Goal: Find specific fact: Find contact information

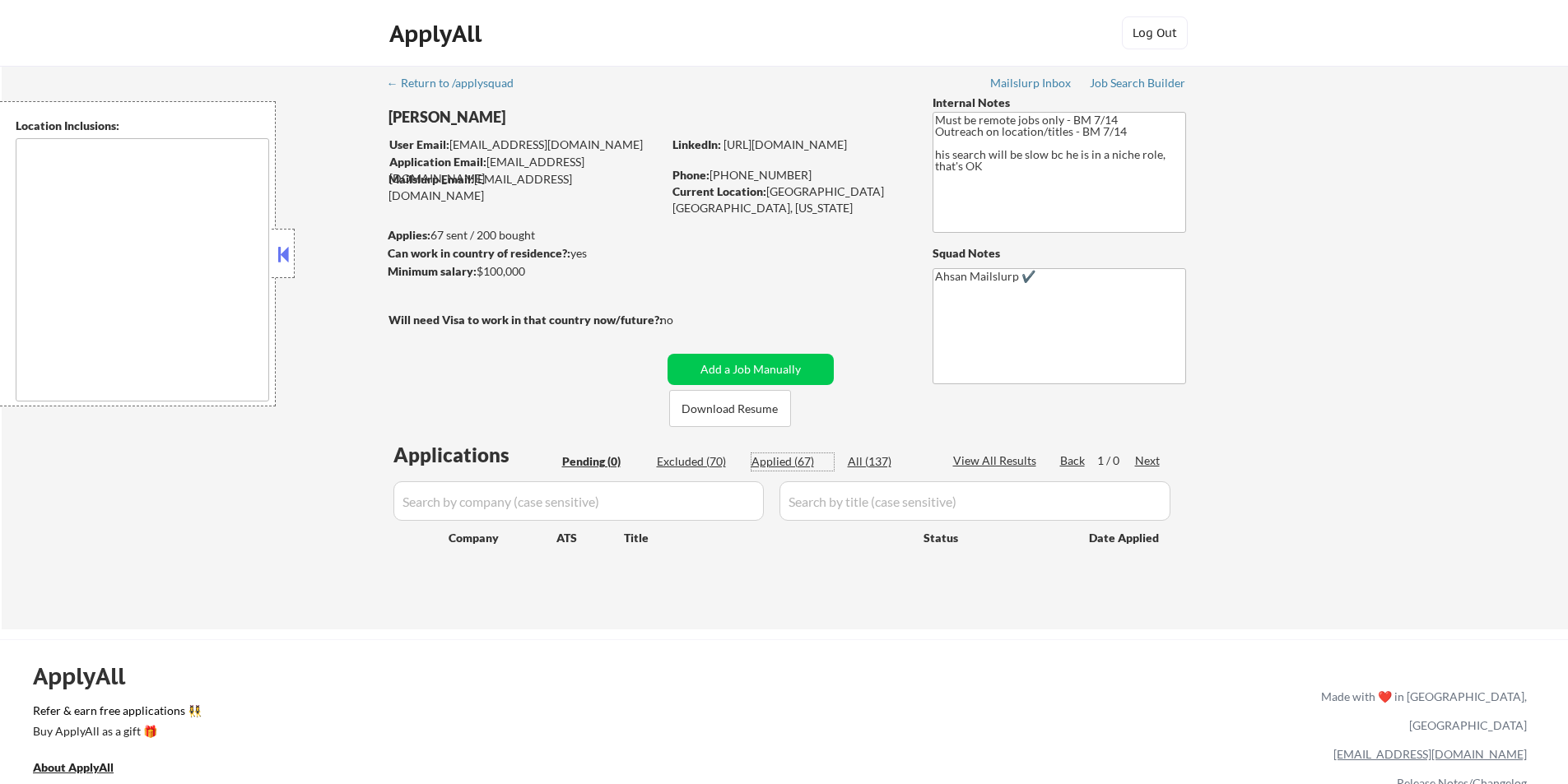
click at [772, 460] on div "Applied (67)" at bounding box center [793, 461] width 83 height 16
click at [468, 137] on div "User Email: [EMAIL_ADDRESS][DOMAIN_NAME]" at bounding box center [525, 145] width 272 height 16
select select ""applied""
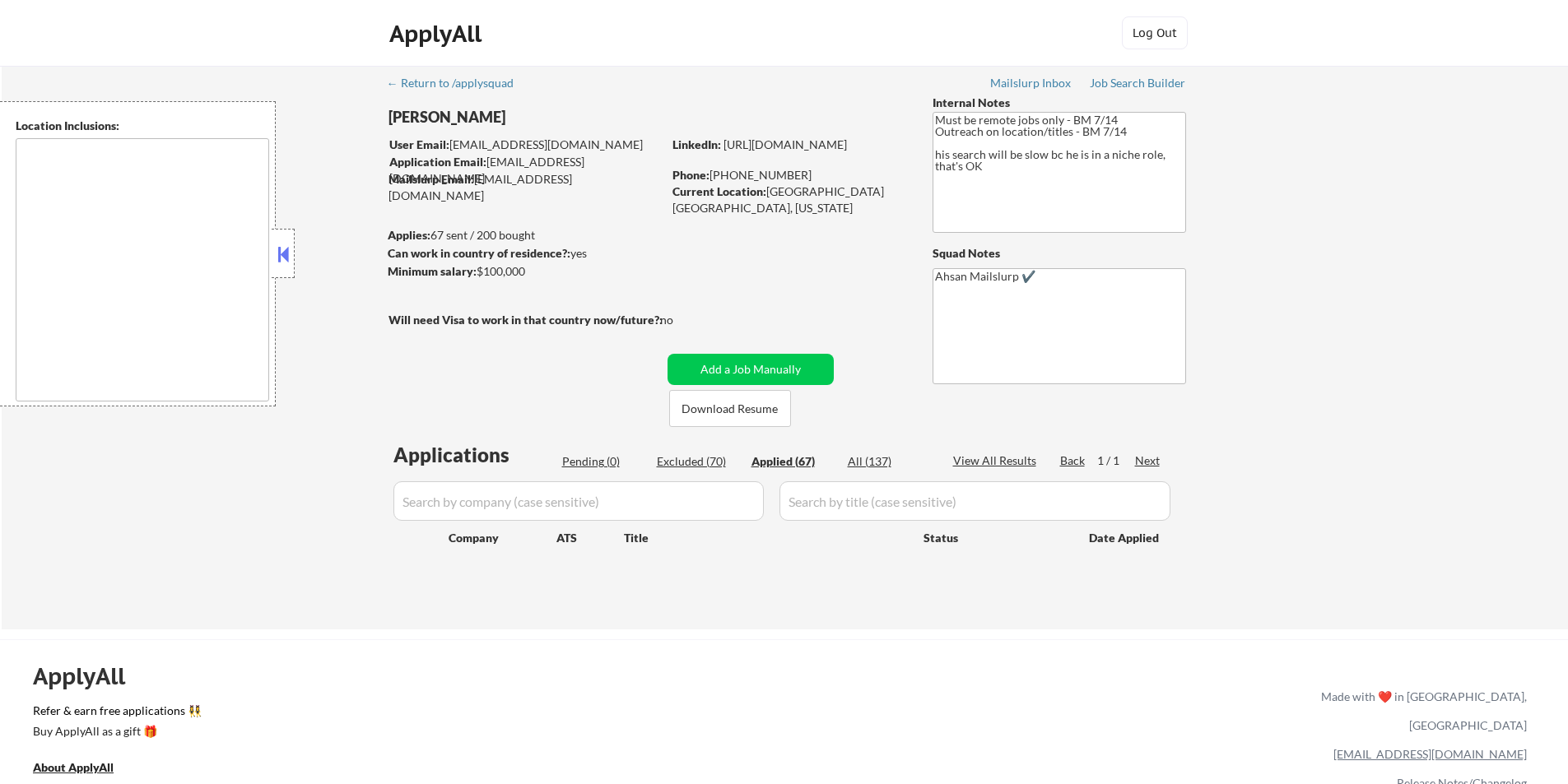
select select ""applied""
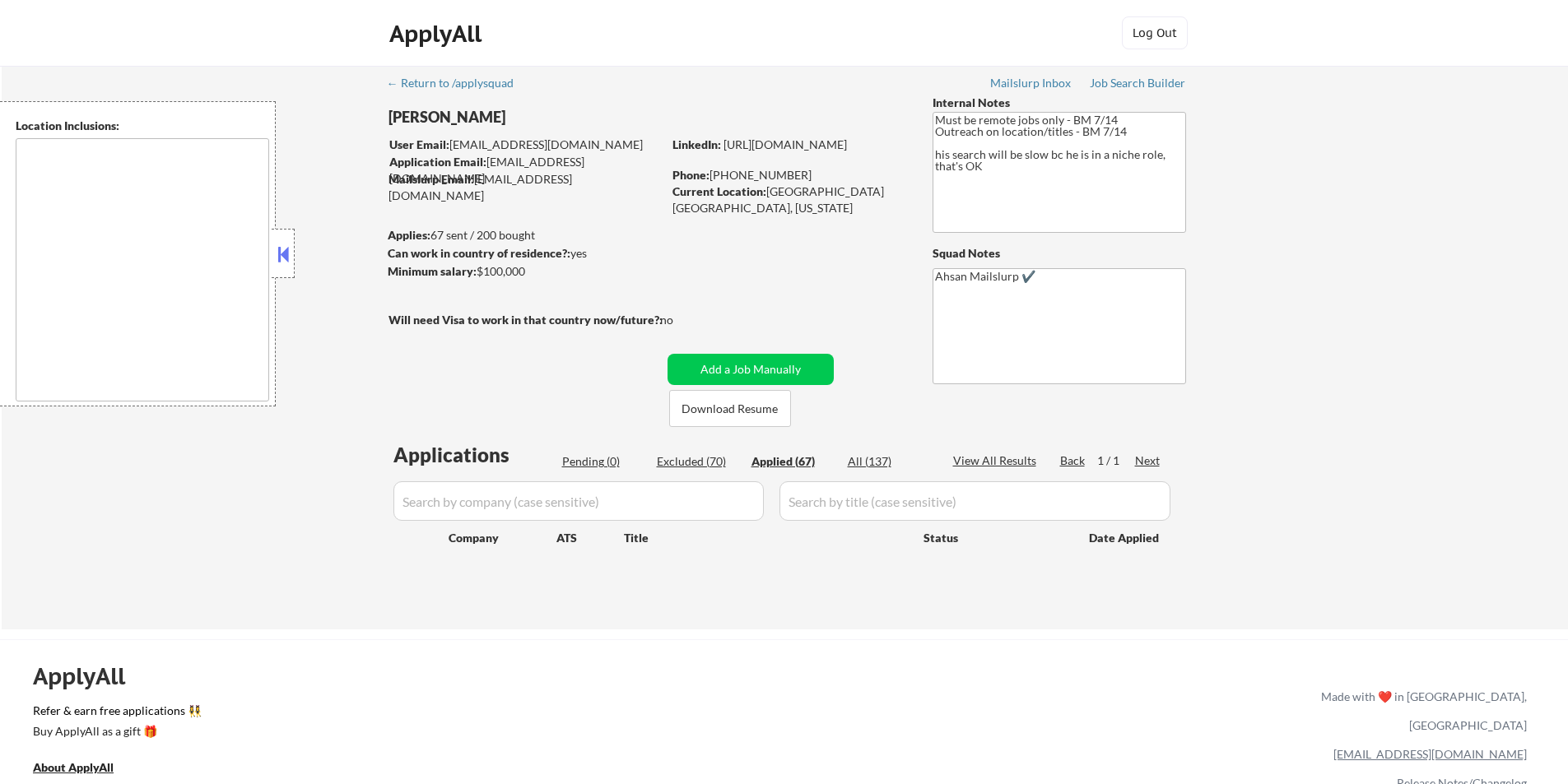
select select ""applied""
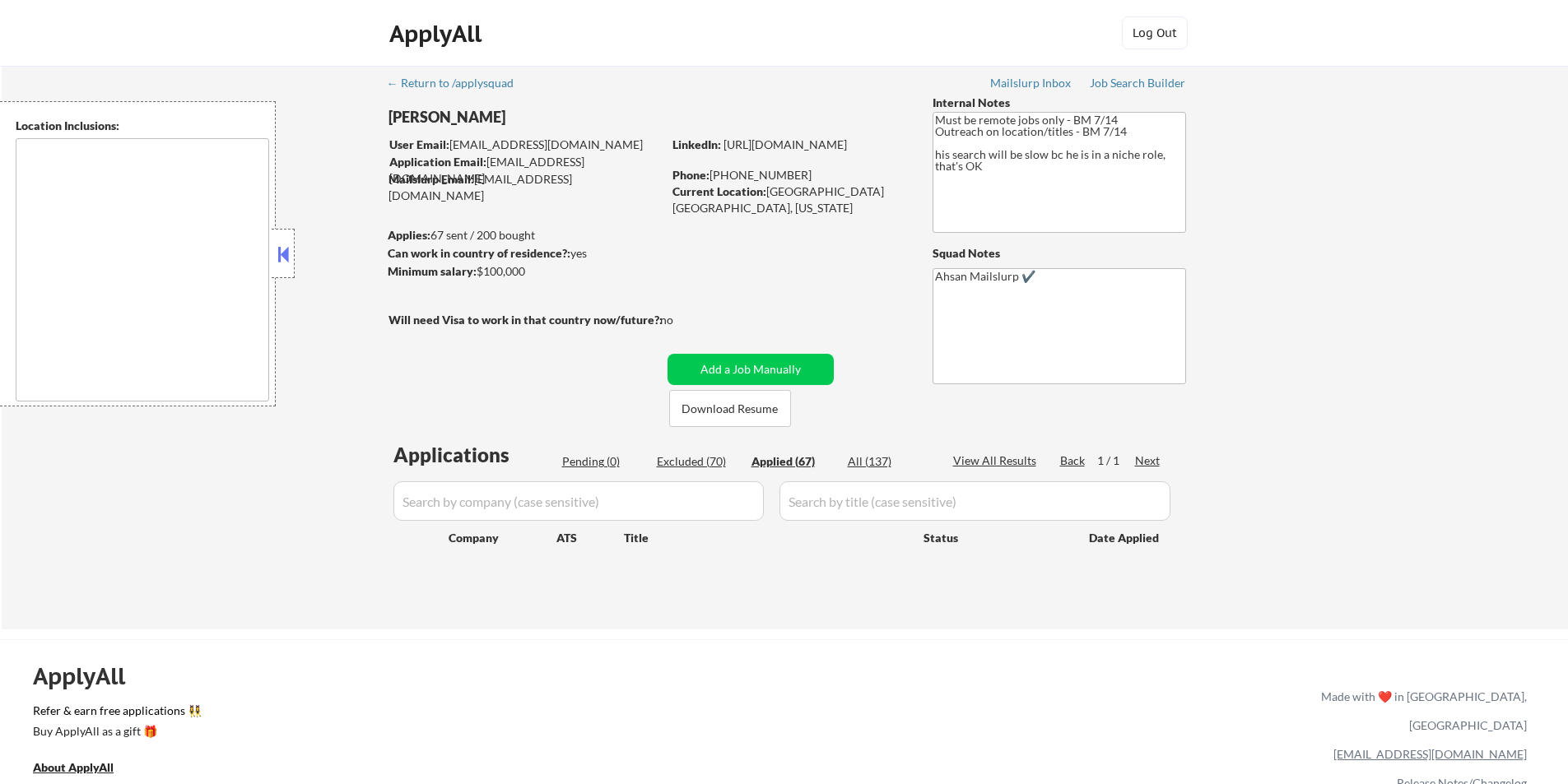
select select ""applied""
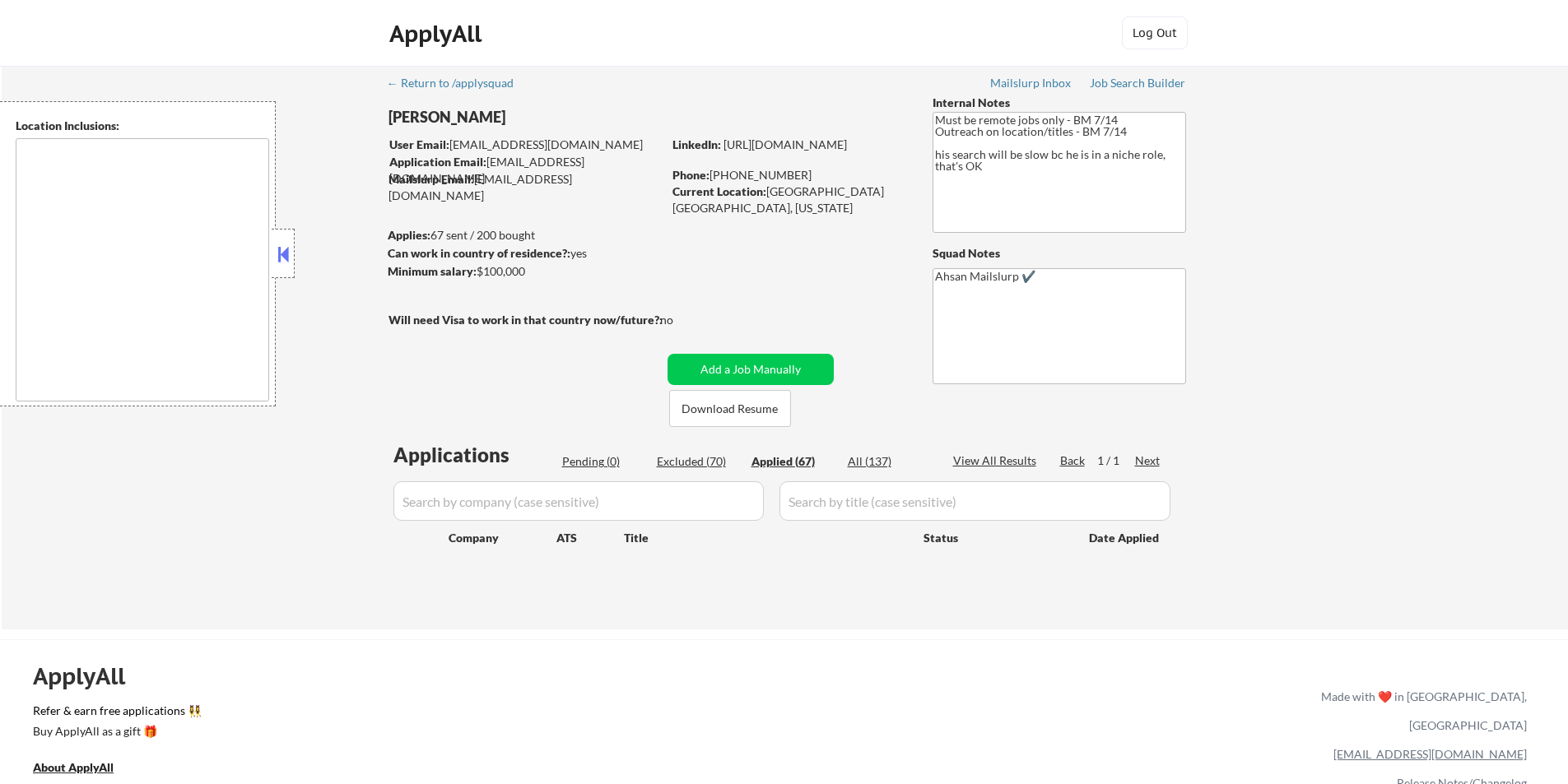
select select ""applied""
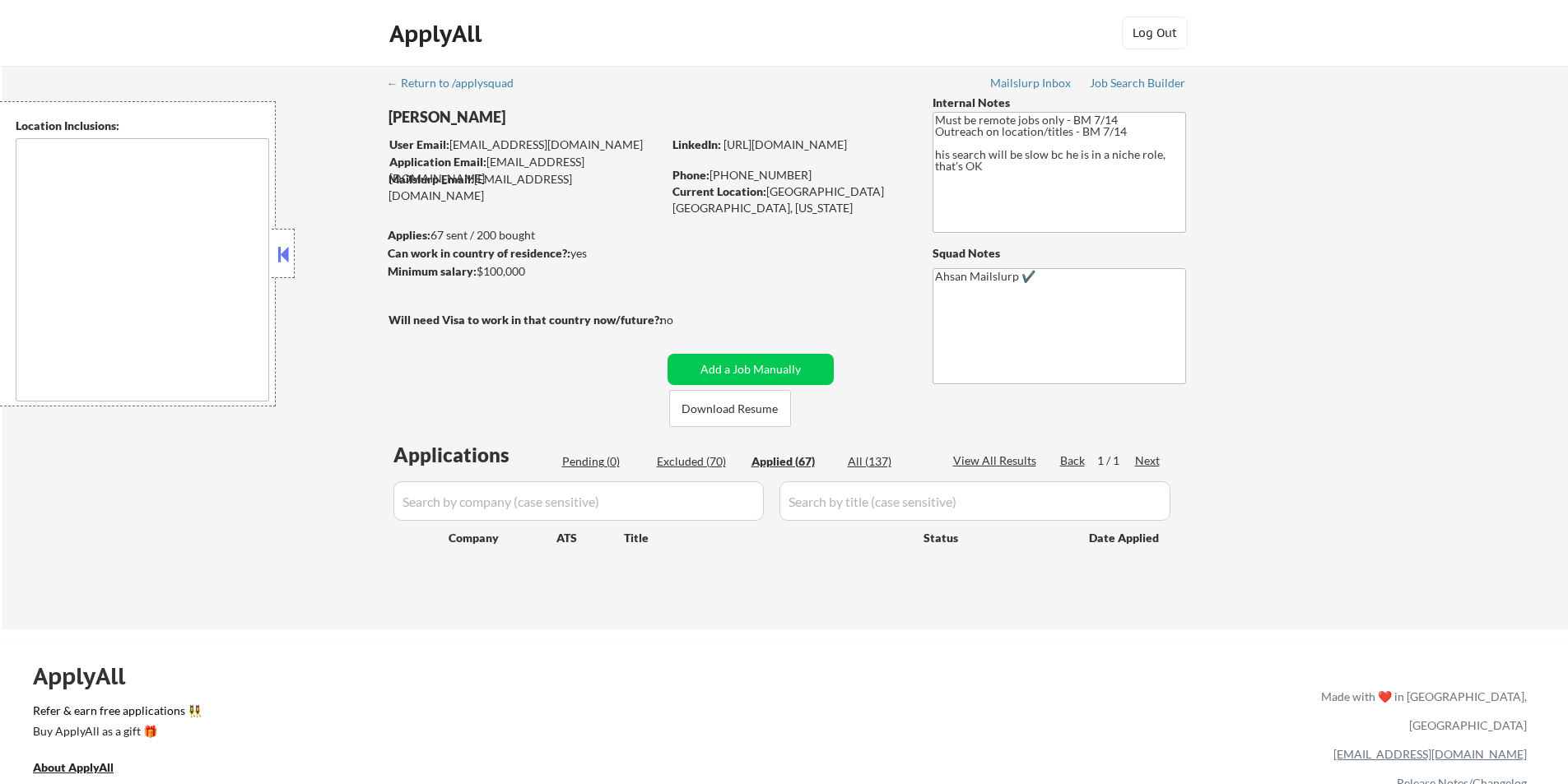
select select ""applied""
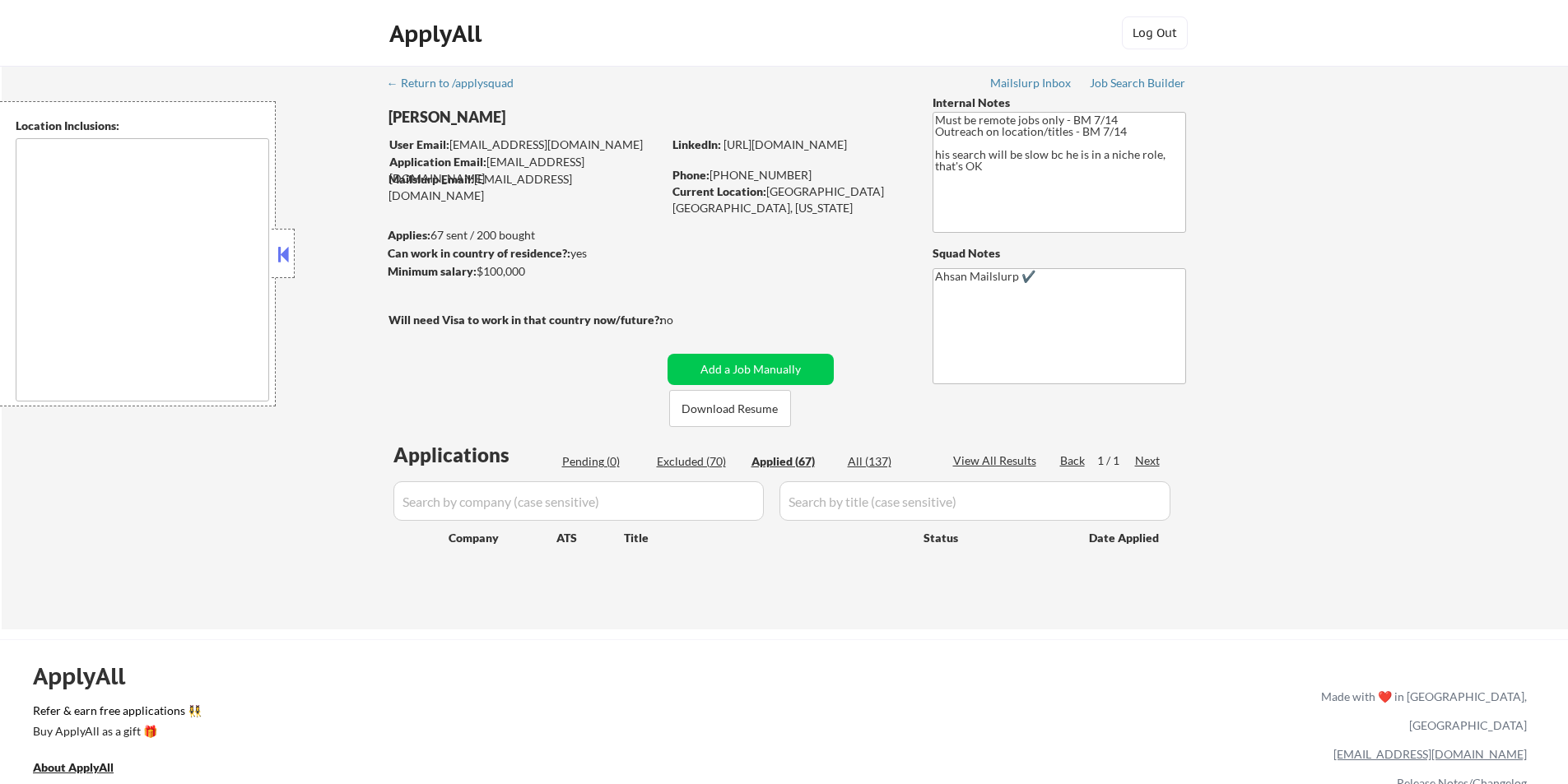
select select ""applied""
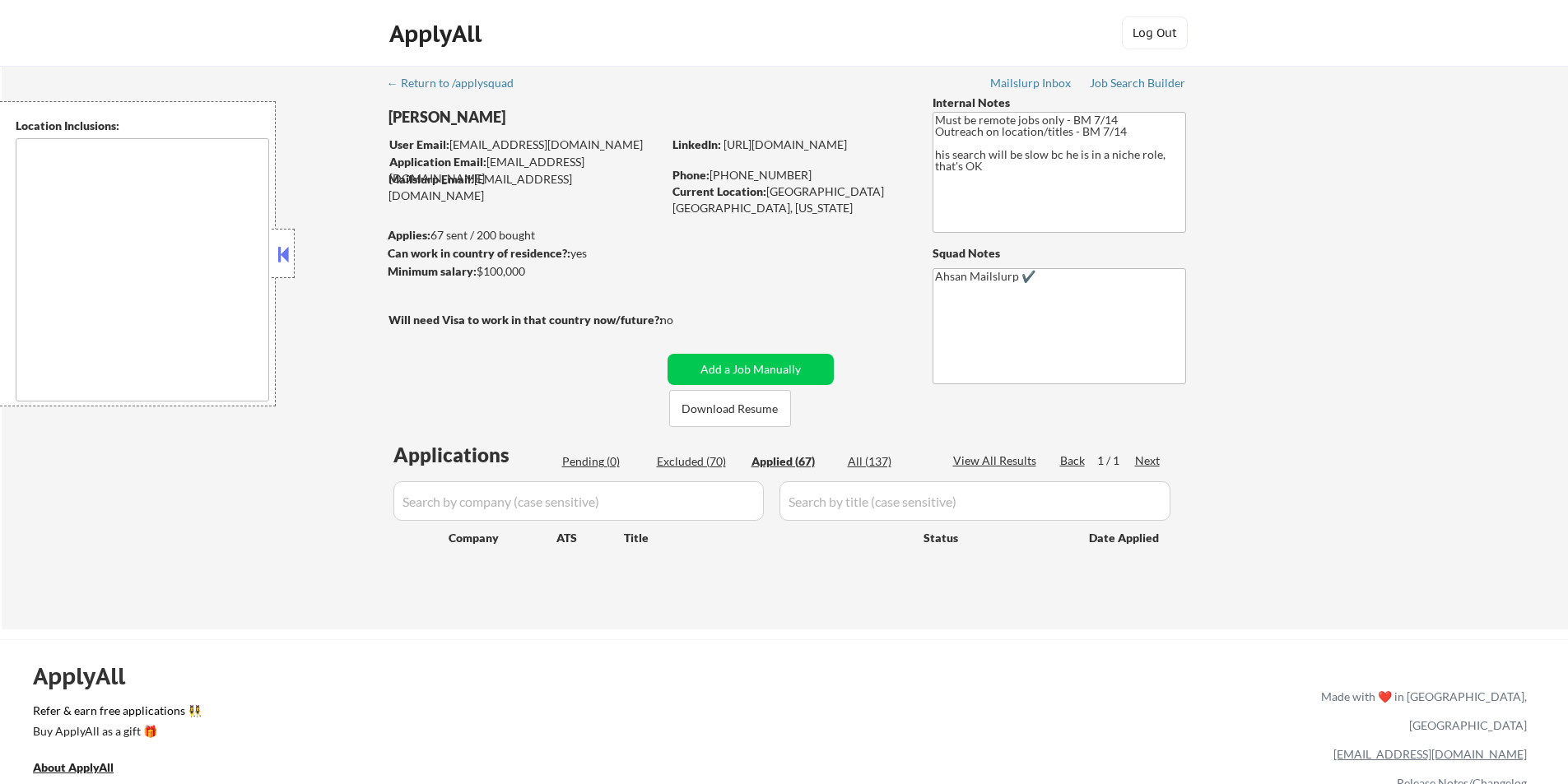
select select ""applied""
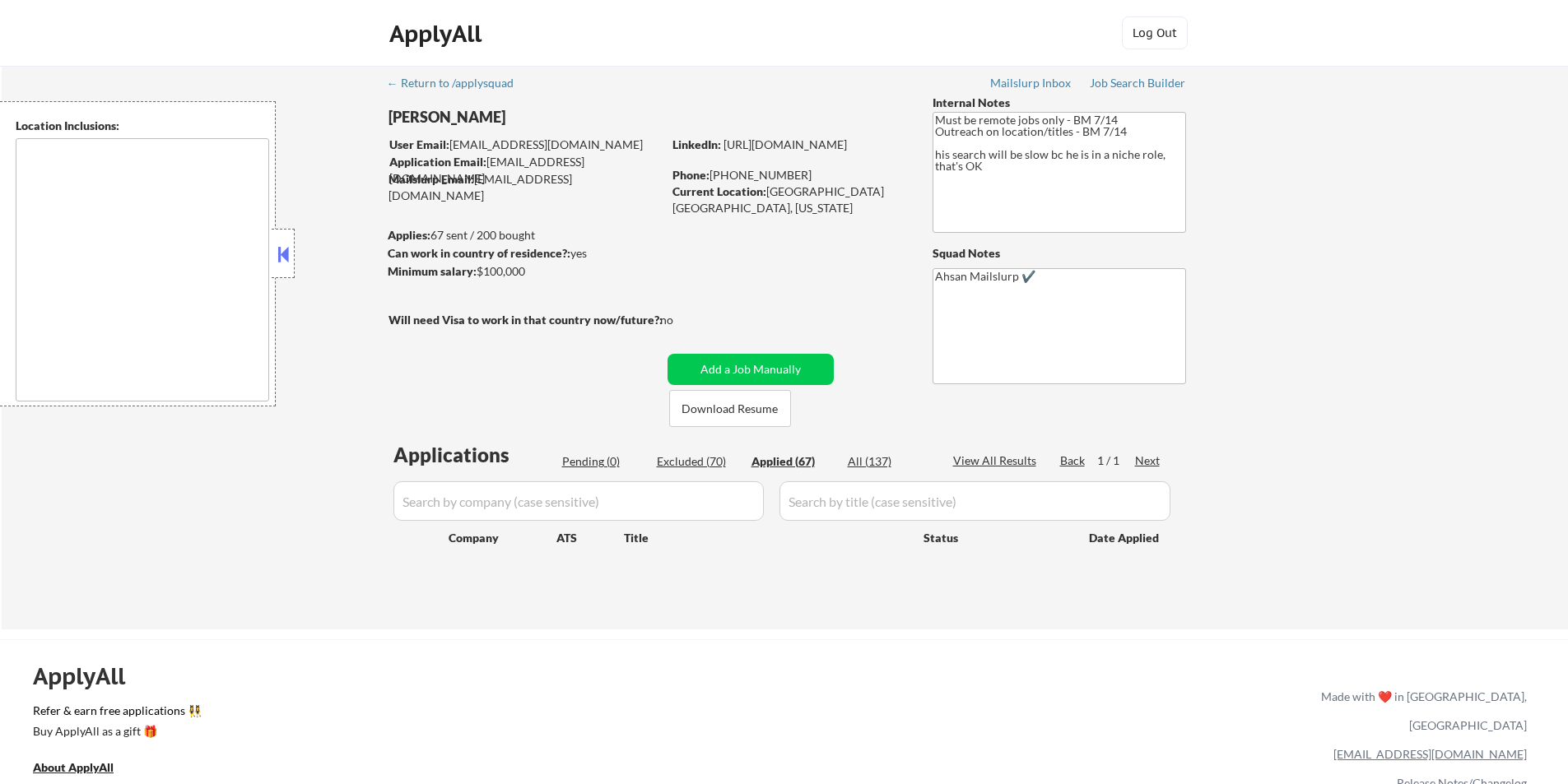
select select ""applied""
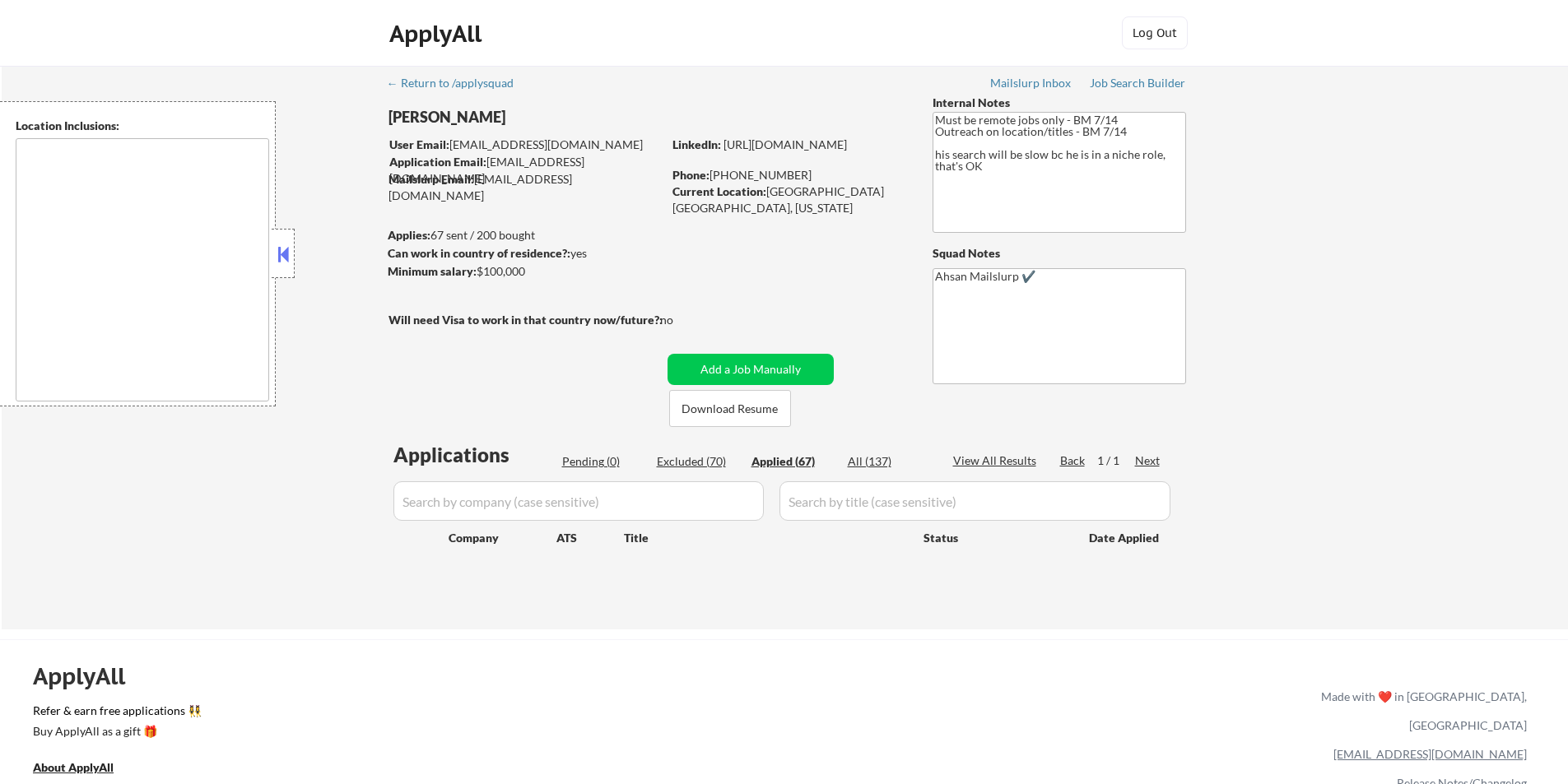
select select ""applied""
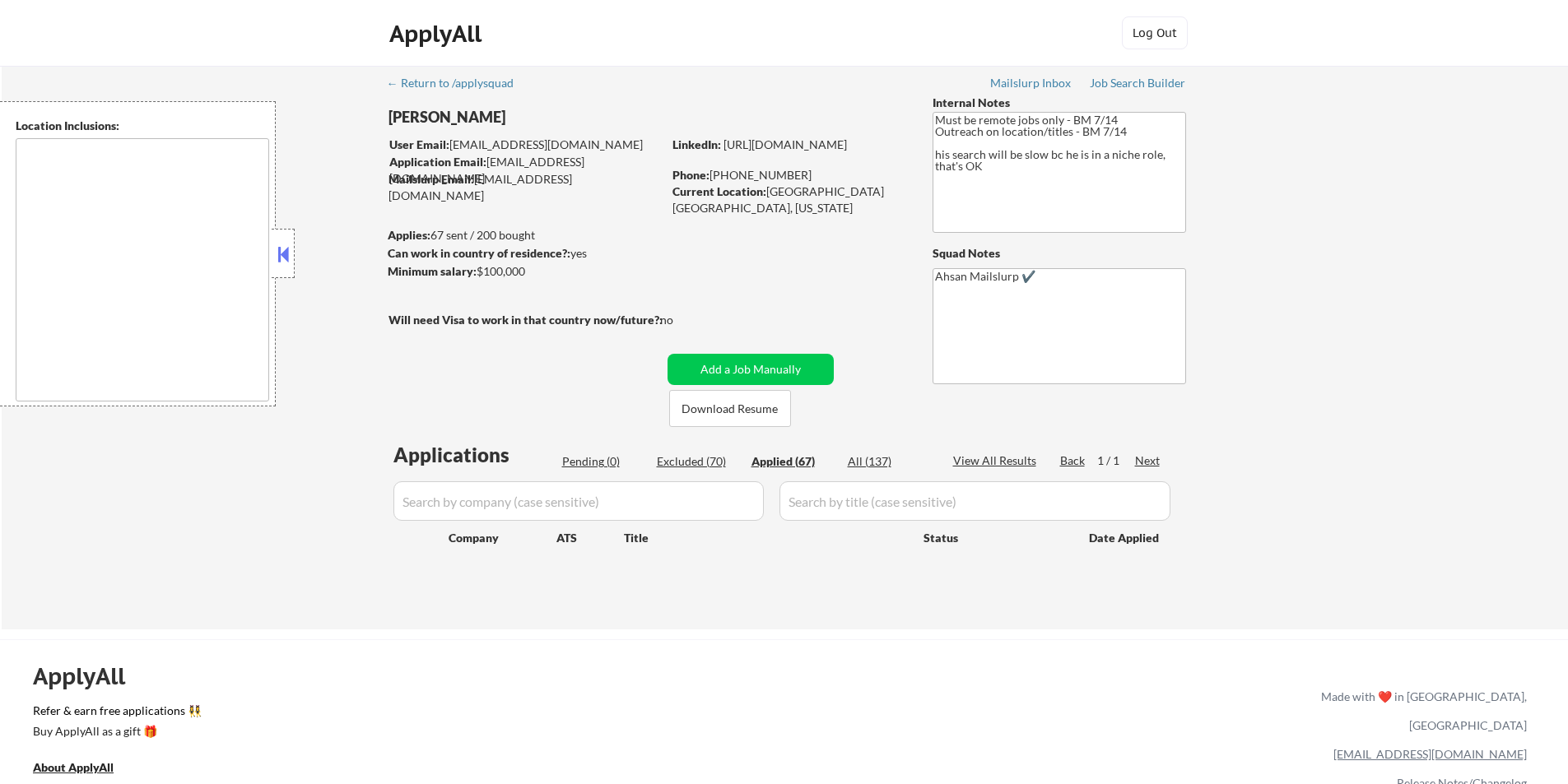
select select ""applied""
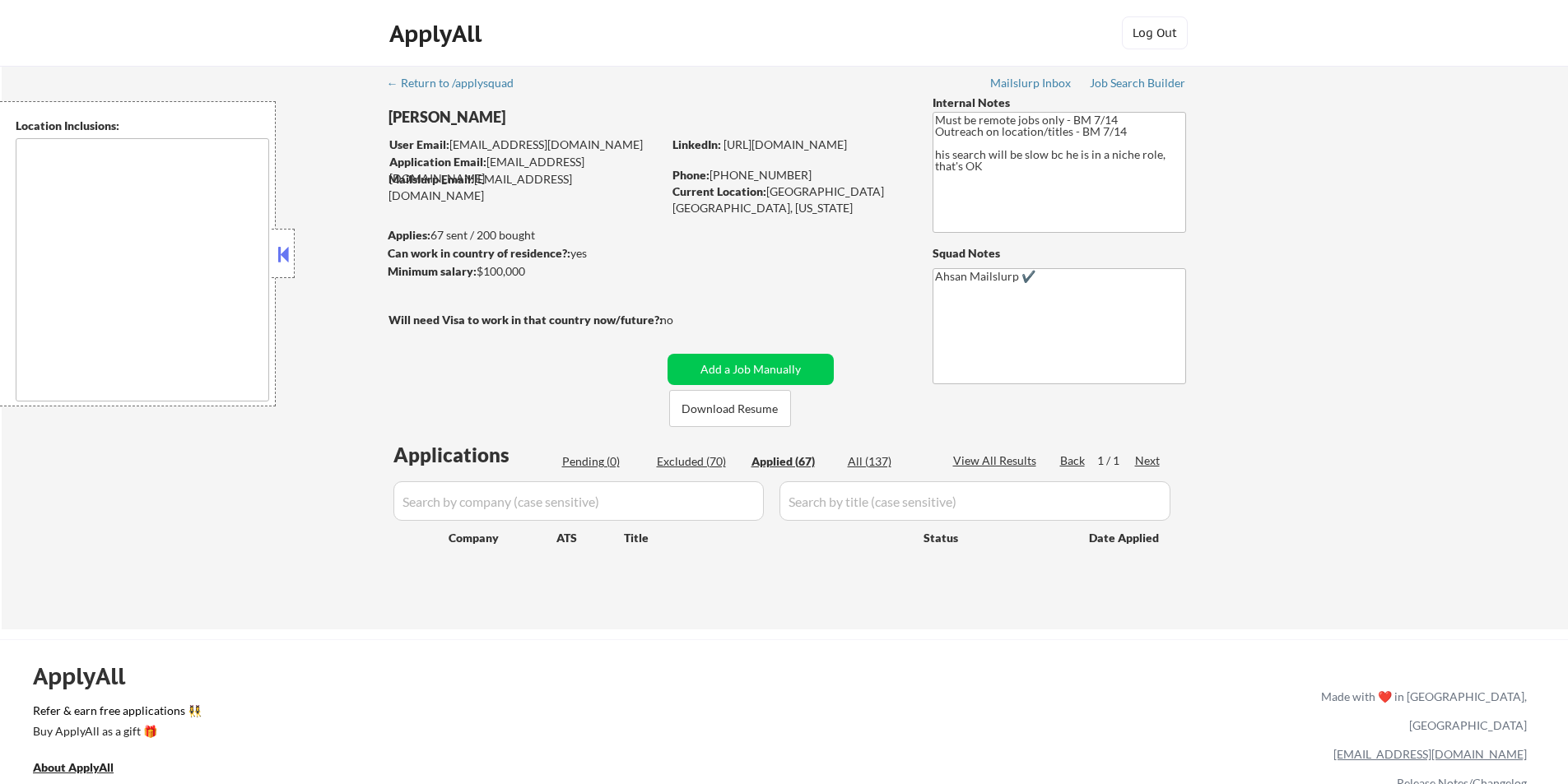
select select ""applied""
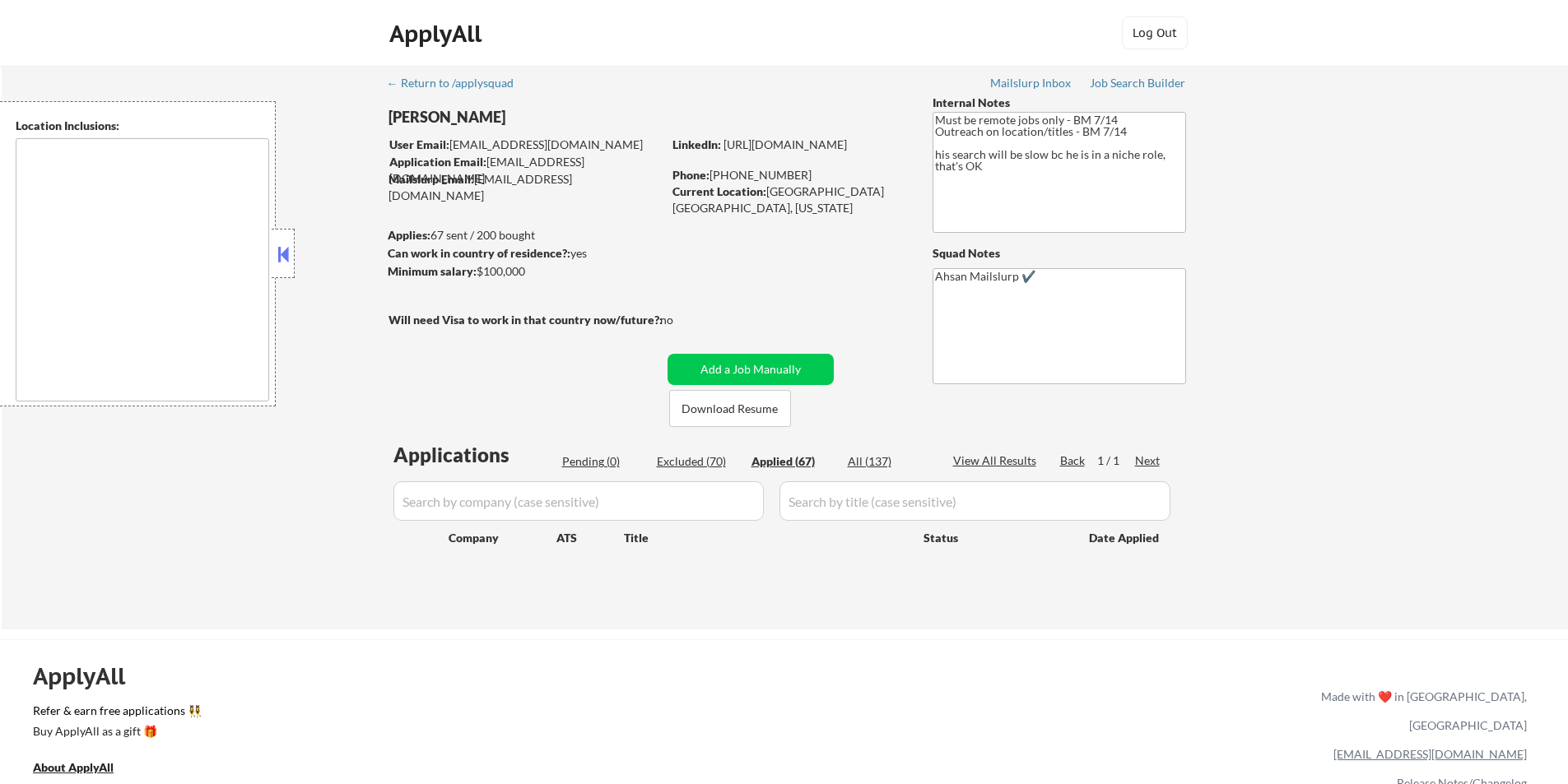
select select ""applied""
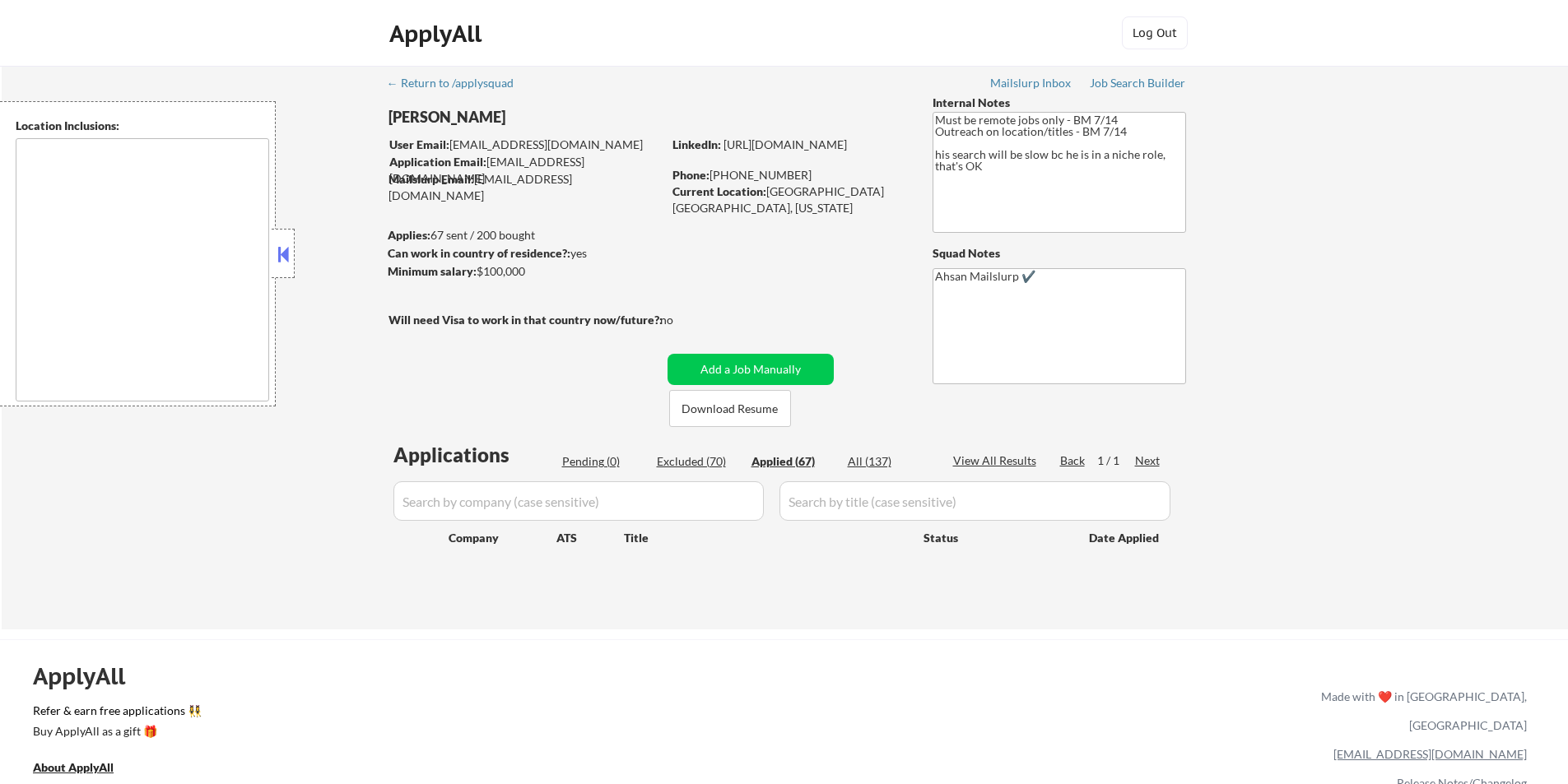
select select ""applied""
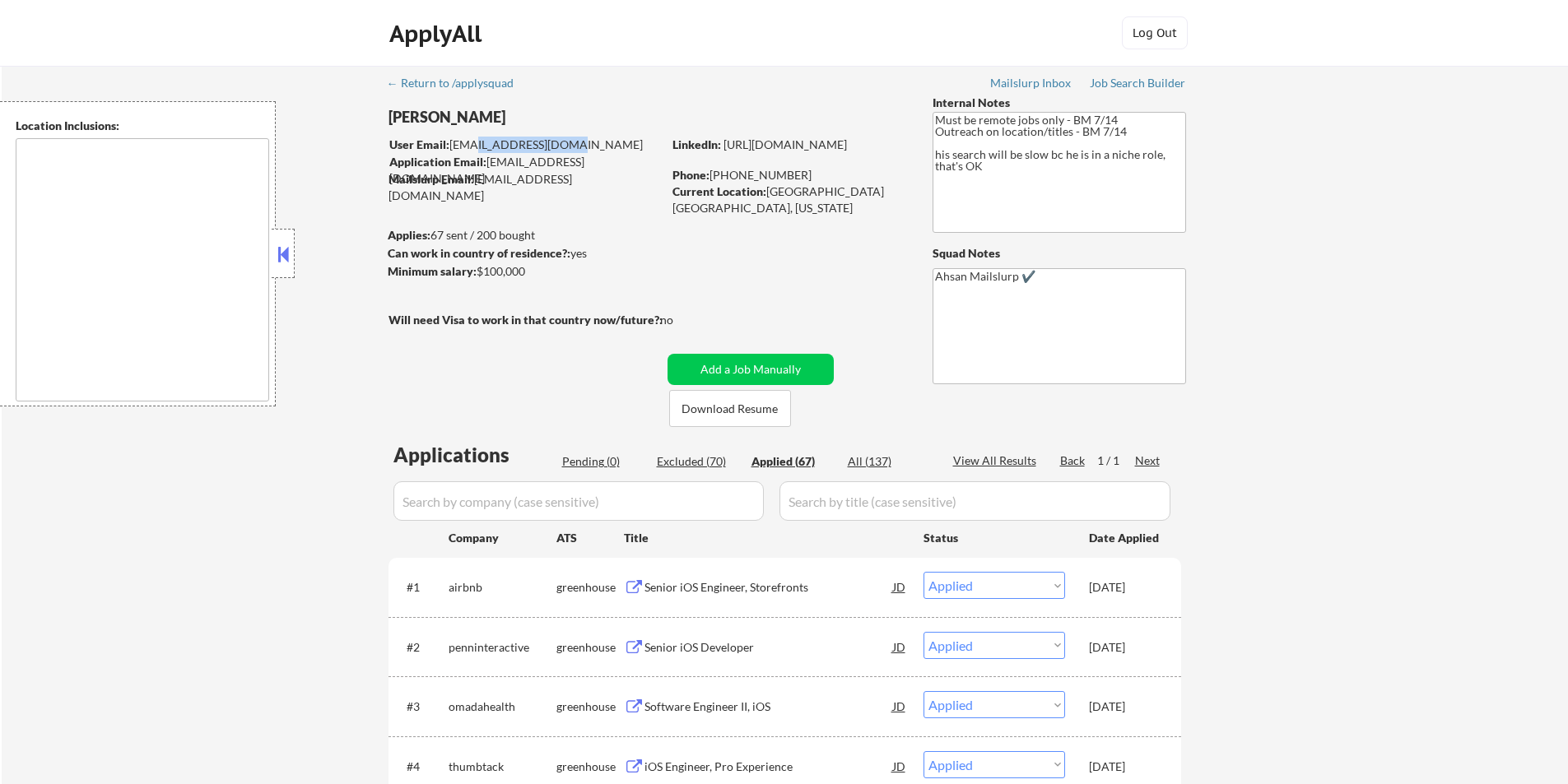
click at [570, 140] on div "User Email: [EMAIL_ADDRESS][DOMAIN_NAME]" at bounding box center [525, 145] width 272 height 16
drag, startPoint x: 572, startPoint y: 147, endPoint x: 450, endPoint y: 144, distance: 122.0
click at [450, 144] on div "User Email: [EMAIL_ADDRESS][DOMAIN_NAME]" at bounding box center [525, 145] width 272 height 16
copy div "[EMAIL_ADDRESS][DOMAIN_NAME]"
